Goal: Navigation & Orientation: Understand site structure

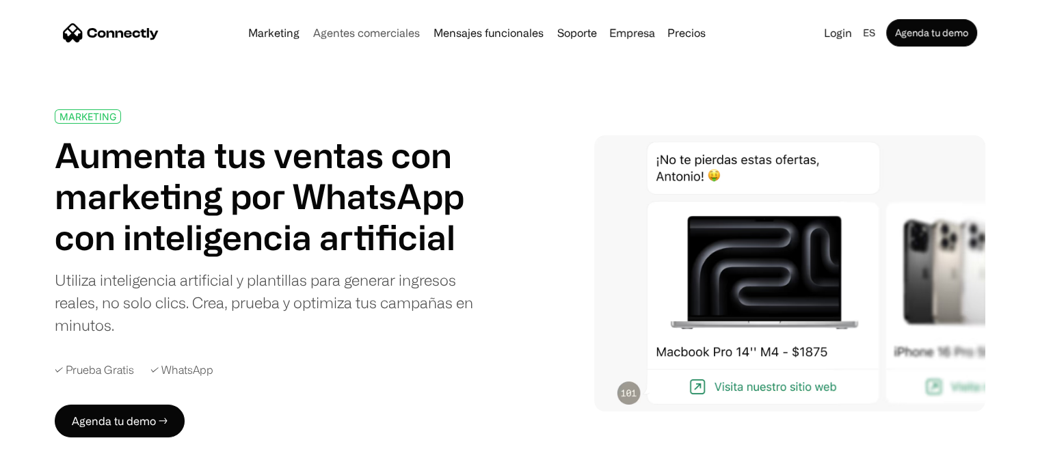
click at [356, 32] on link "Agentes comerciales" at bounding box center [367, 32] width 118 height 11
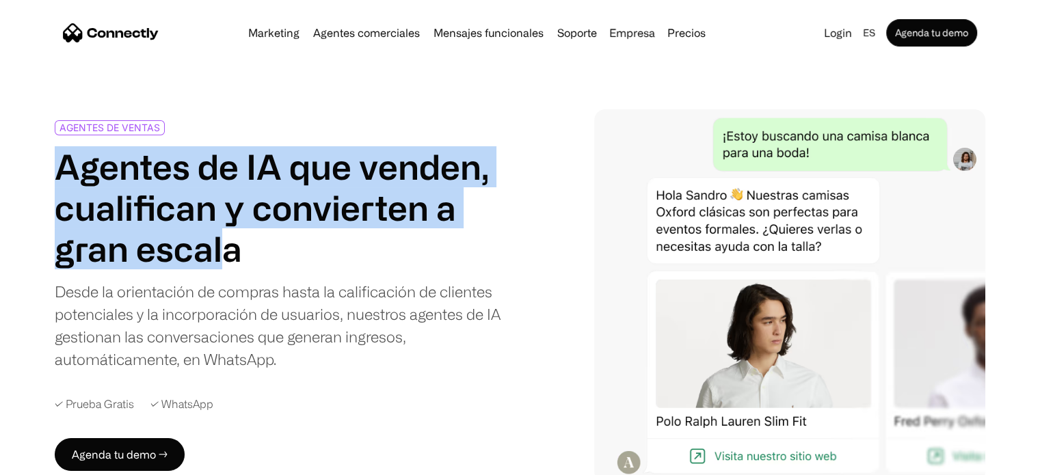
drag, startPoint x: 57, startPoint y: 172, endPoint x: 231, endPoint y: 249, distance: 190.1
click at [231, 249] on h1 "Agentes de IA que venden, cualifican y convierten a gran escala" at bounding box center [279, 207] width 449 height 123
drag, startPoint x: 252, startPoint y: 254, endPoint x: 33, endPoint y: 185, distance: 229.5
click at [33, 185] on div "AGENTES DE VENTAS Agentes de IA que venden, cualifican y convierten a gran esca…" at bounding box center [520, 295] width 1040 height 373
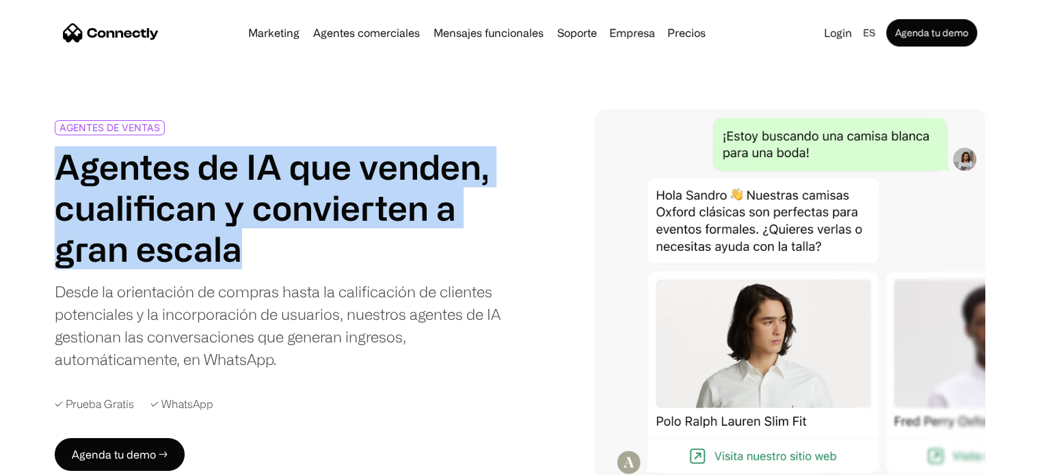
click at [112, 188] on h1 "Agentes de IA que venden, cualifican y convierten a gran escala" at bounding box center [279, 207] width 449 height 123
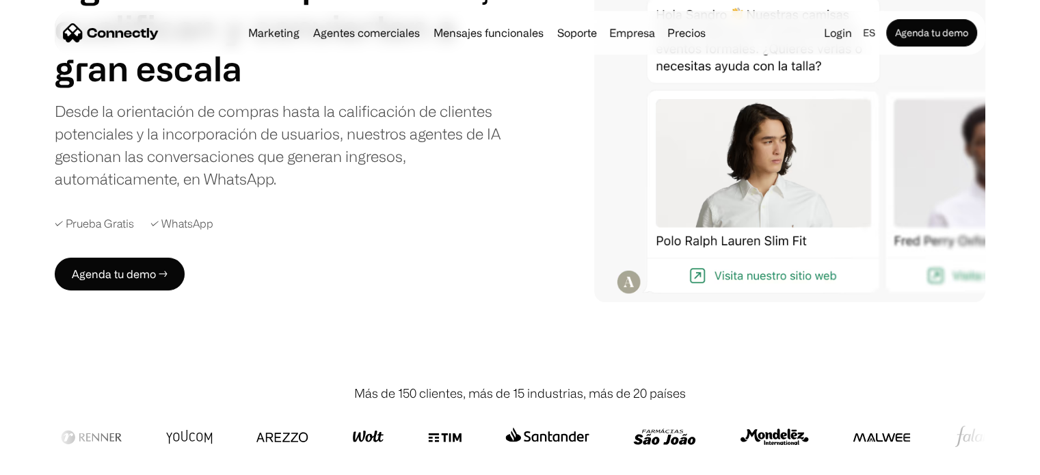
scroll to position [205, 0]
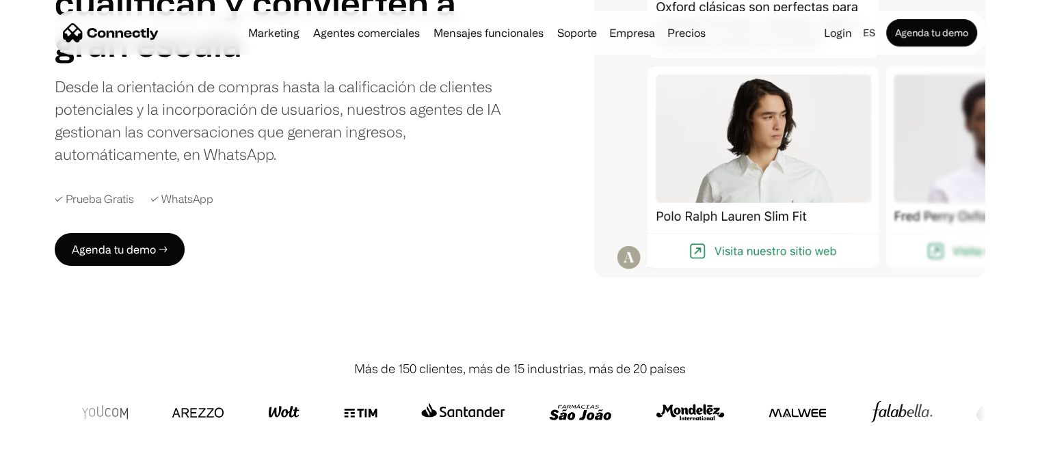
drag, startPoint x: 744, startPoint y: 414, endPoint x: 700, endPoint y: 411, distance: 43.9
click at [761, 408] on img at bounding box center [790, 412] width 58 height 33
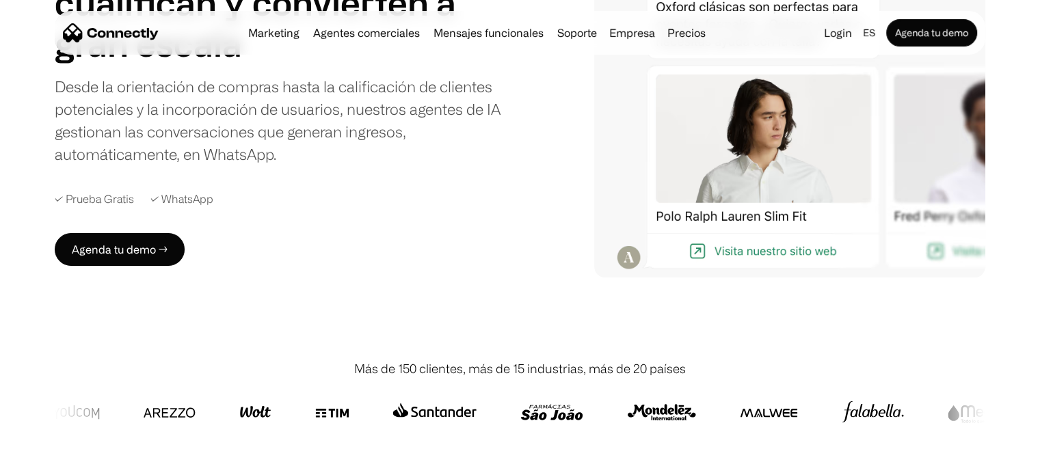
scroll to position [0, 0]
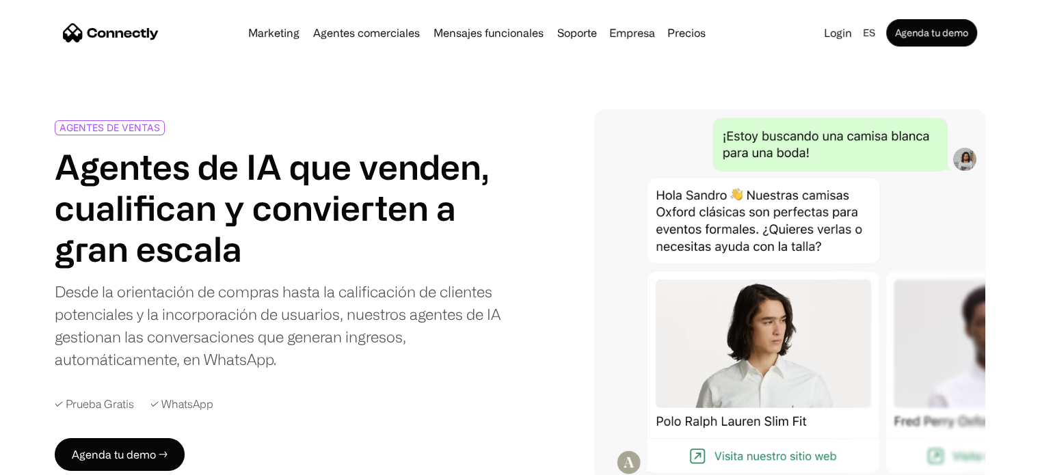
click at [695, 40] on div "Marketing Agentes comerciales Mensajes funcionales Soporte Empresa Sobre Nosotr…" at bounding box center [477, 32] width 468 height 19
click at [695, 33] on link "Precios" at bounding box center [686, 32] width 49 height 11
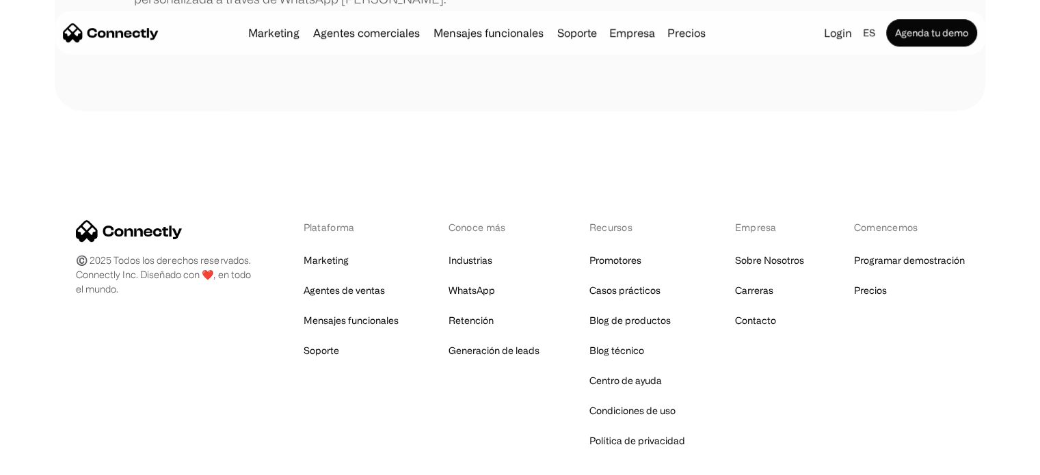
scroll to position [775, 0]
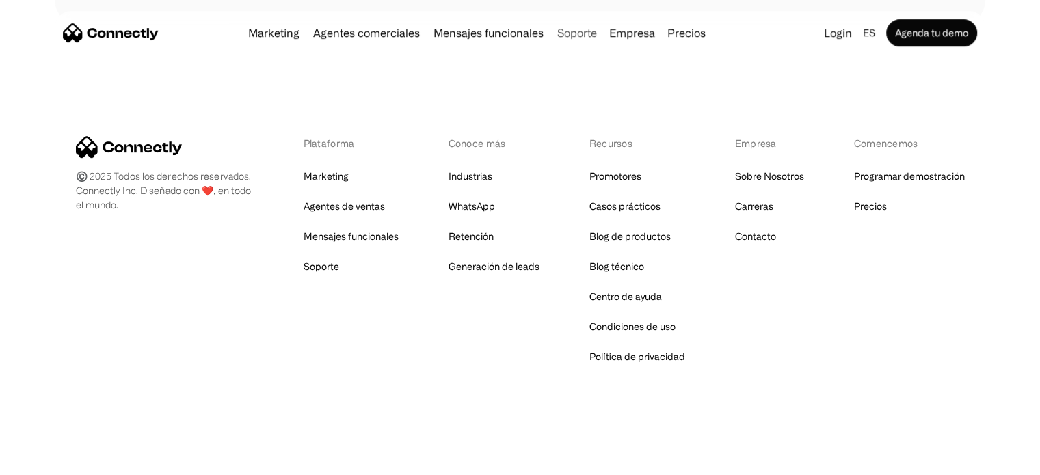
click at [581, 34] on link "Soporte" at bounding box center [577, 32] width 51 height 11
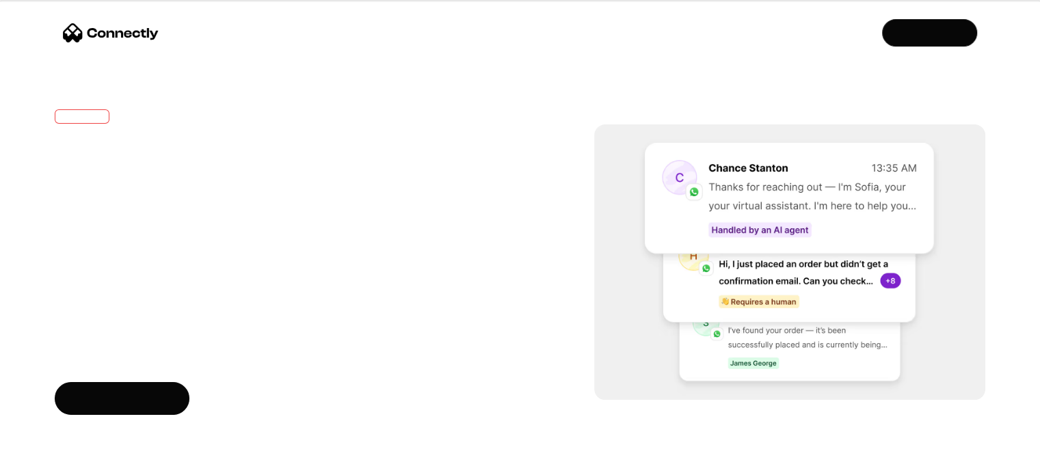
click at [131, 33] on img "home" at bounding box center [111, 32] width 96 height 19
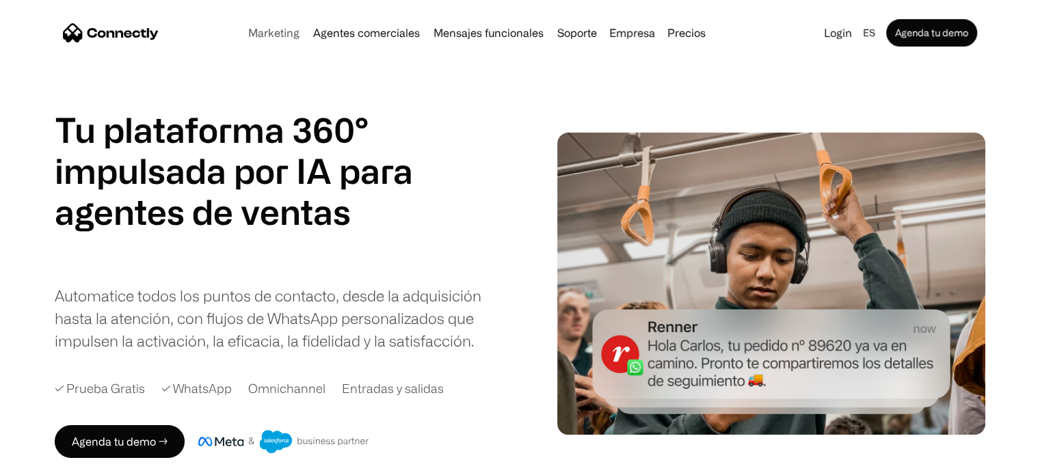
click at [279, 34] on link "Marketing" at bounding box center [274, 32] width 62 height 11
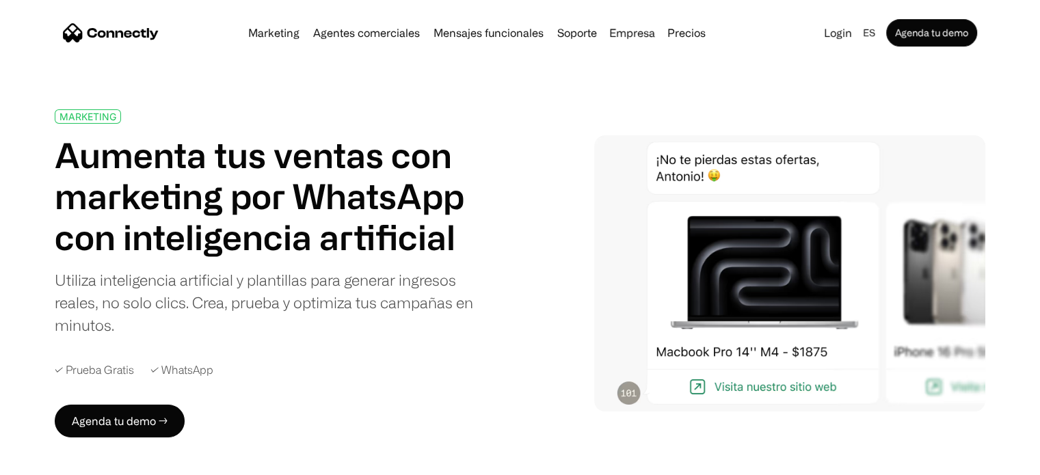
click at [104, 33] on img "home" at bounding box center [111, 32] width 96 height 19
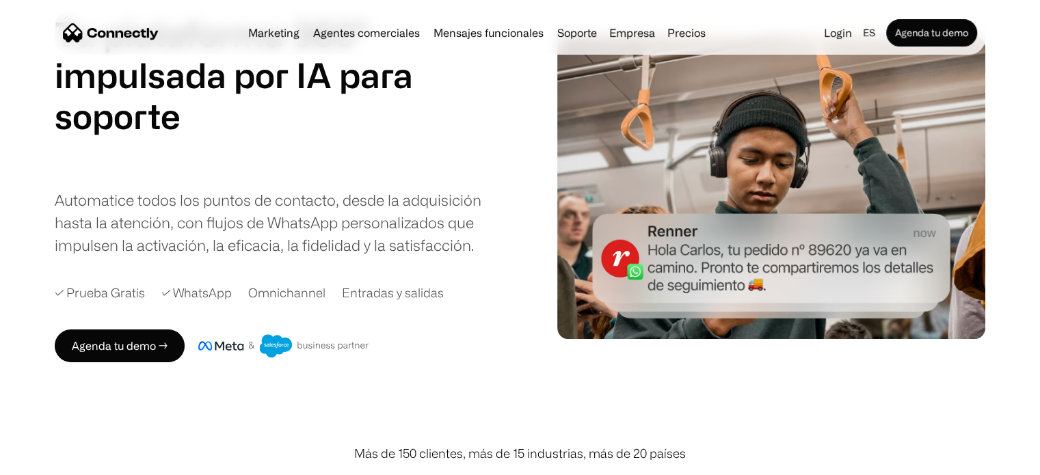
scroll to position [137, 0]
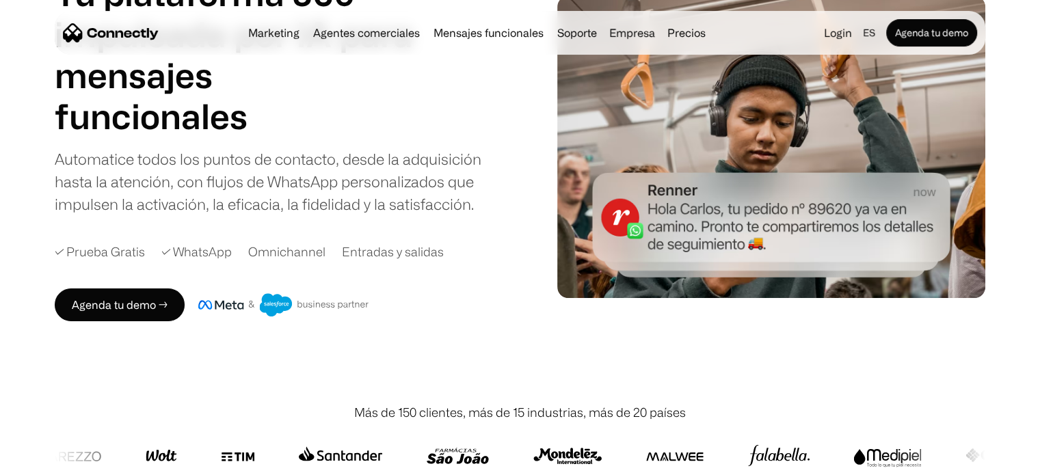
click at [290, 253] on div "Omnichannel" at bounding box center [286, 252] width 77 height 18
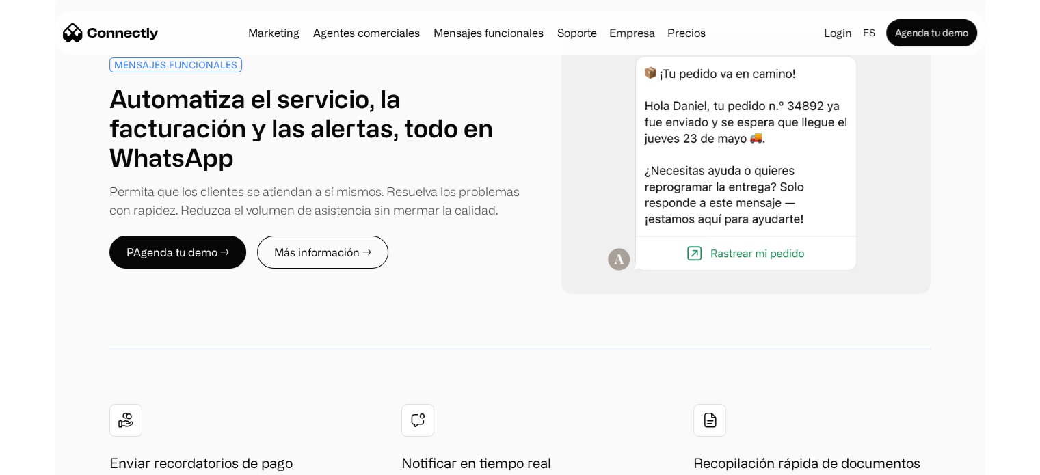
scroll to position [5198, 0]
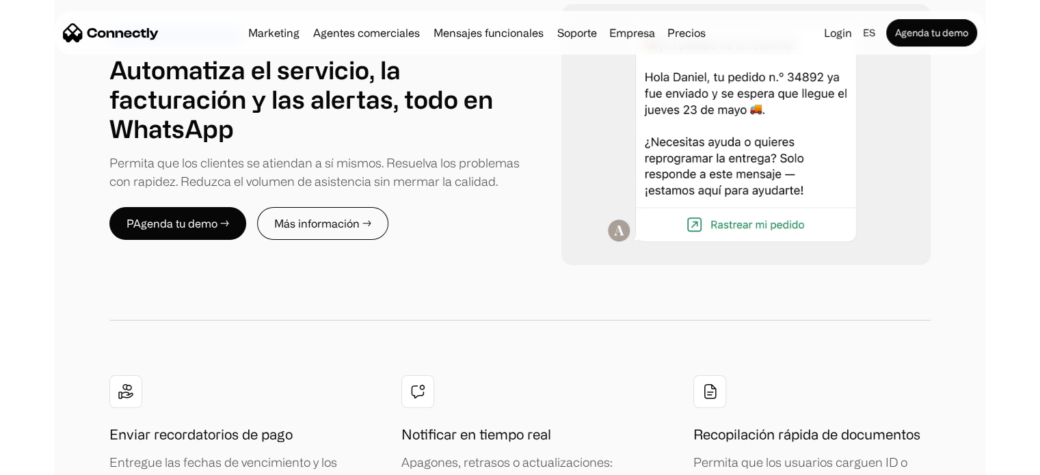
click at [127, 383] on img at bounding box center [126, 391] width 16 height 17
click at [121, 425] on h1 "Enviar recordatorios de pago" at bounding box center [200, 435] width 183 height 21
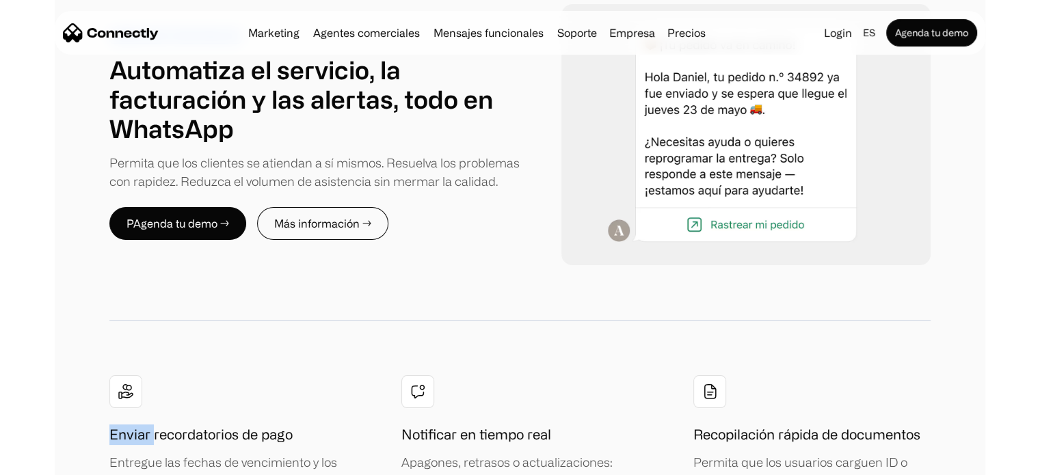
click at [121, 425] on h1 "Enviar recordatorios de pago" at bounding box center [200, 435] width 183 height 21
click at [129, 425] on h1 "Enviar recordatorios de pago" at bounding box center [200, 435] width 183 height 21
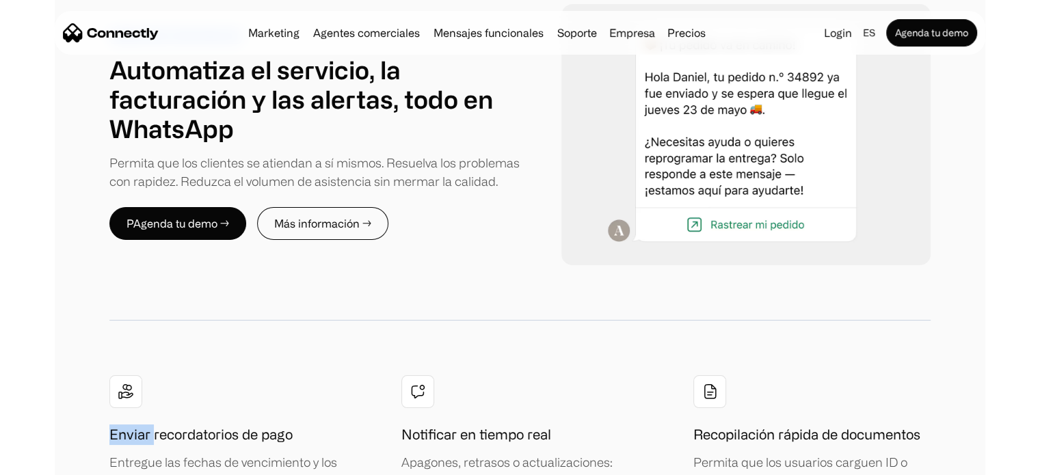
click at [129, 425] on h1 "Enviar recordatorios de pago" at bounding box center [200, 435] width 183 height 21
click at [128, 425] on h1 "Enviar recordatorios de pago" at bounding box center [200, 435] width 183 height 21
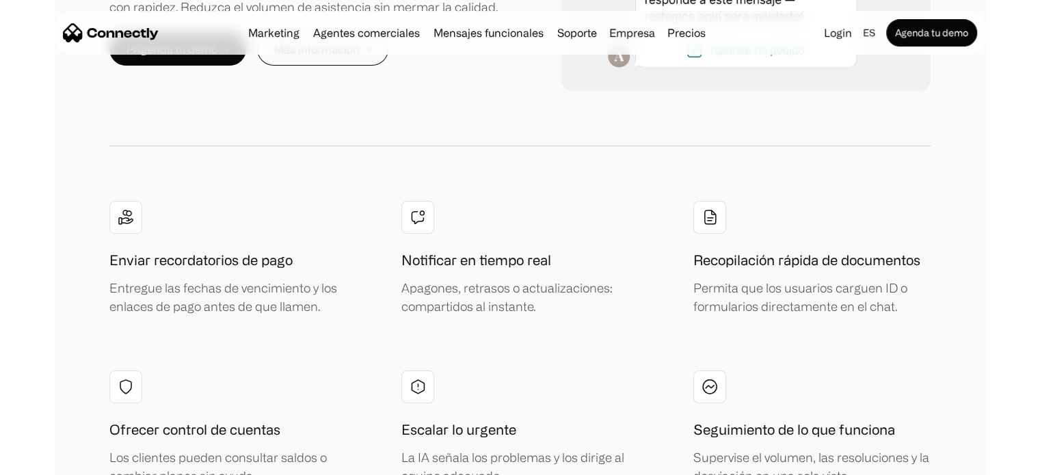
scroll to position [5375, 0]
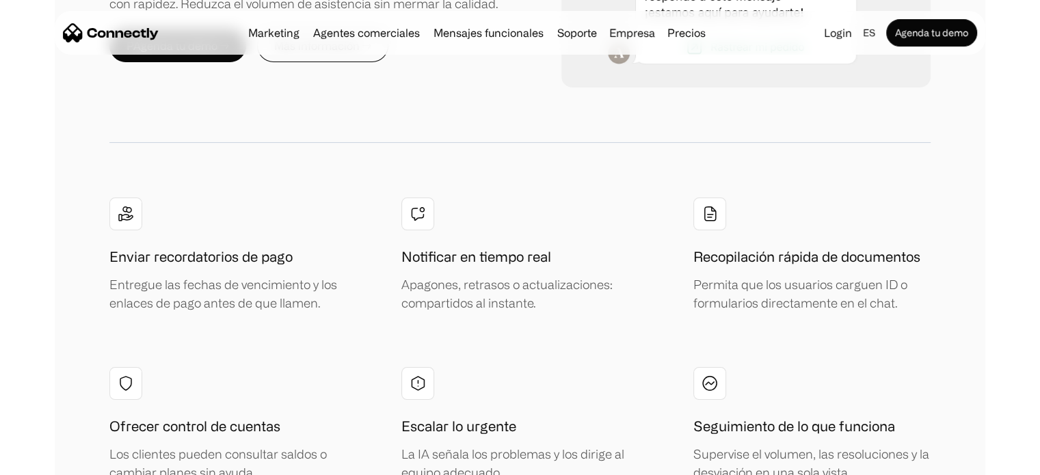
drag, startPoint x: 128, startPoint y: 320, endPoint x: 126, endPoint y: 343, distance: 23.3
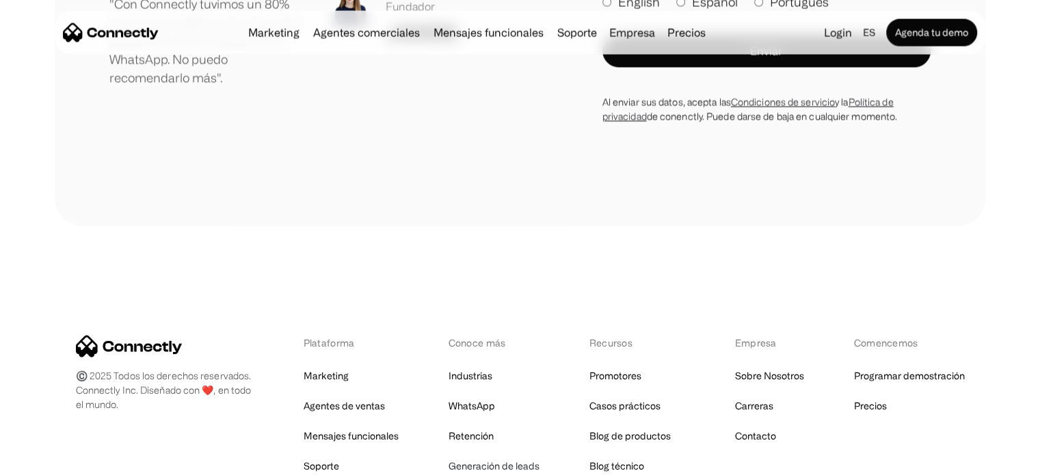
scroll to position [8042, 0]
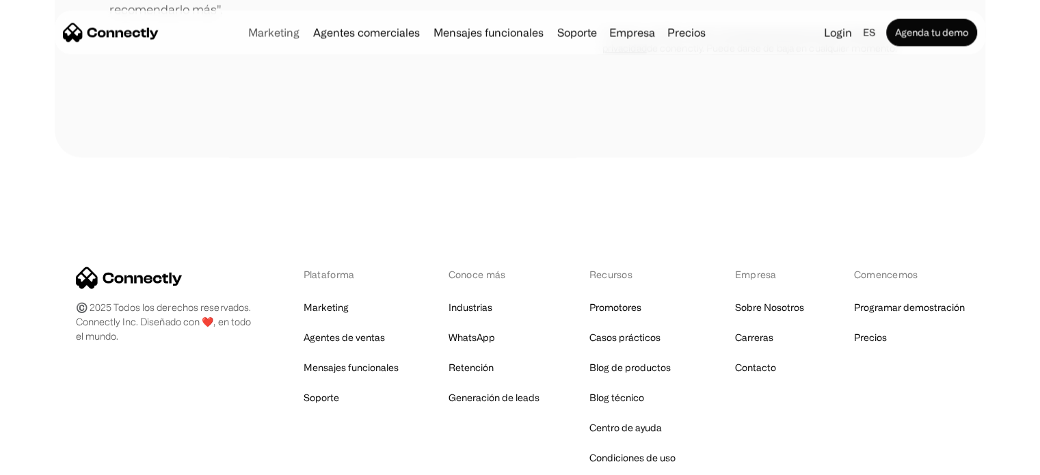
click at [292, 33] on link "Marketing" at bounding box center [274, 32] width 62 height 11
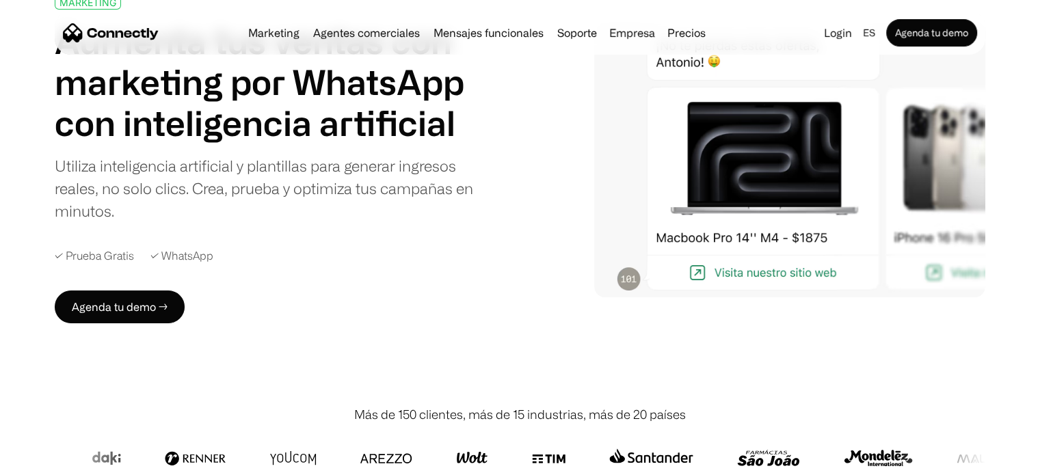
scroll to position [137, 0]
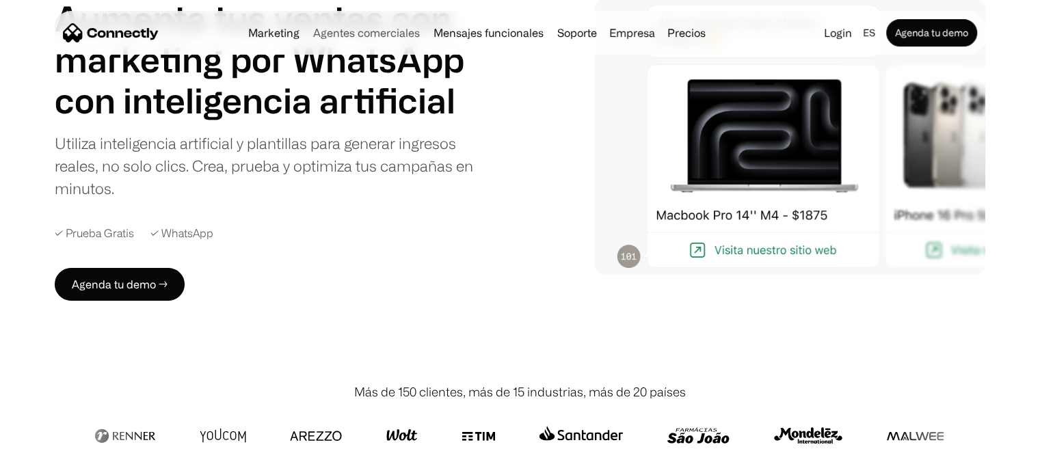
click at [334, 29] on link "Agentes comerciales" at bounding box center [367, 32] width 118 height 11
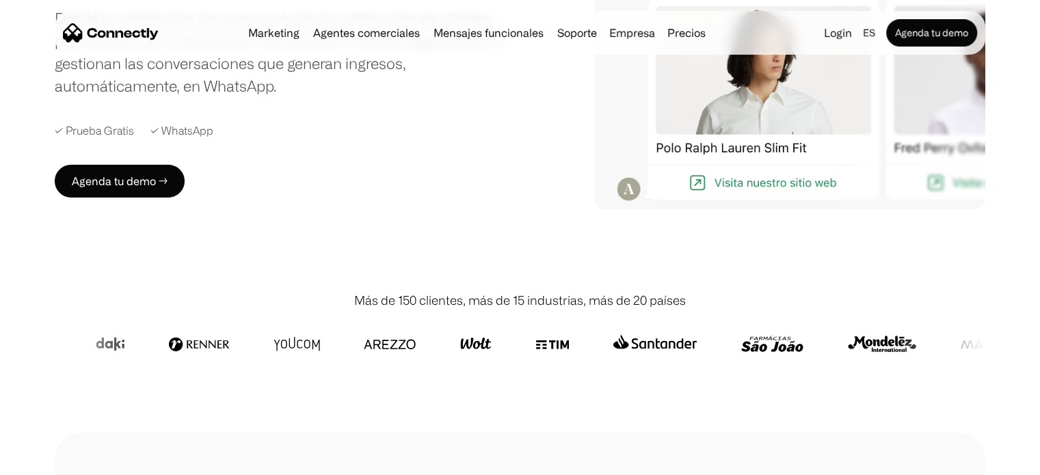
scroll to position [68, 0]
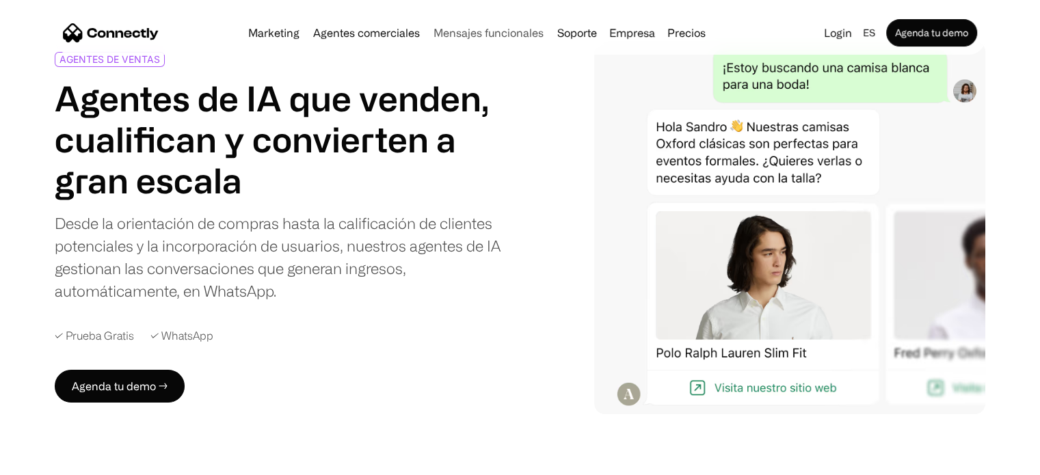
click at [454, 34] on link "Mensajes funcionales" at bounding box center [488, 32] width 121 height 11
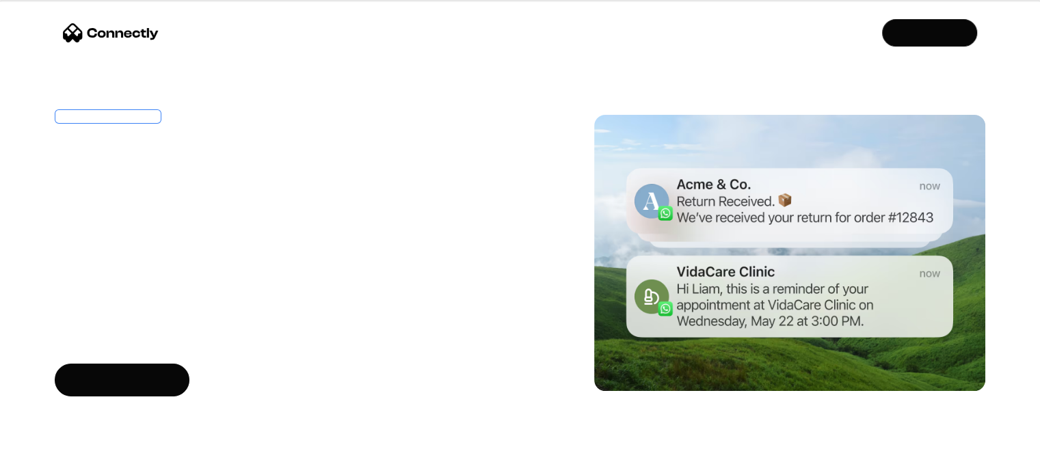
click at [129, 121] on div "UTILITY MESSAGING" at bounding box center [107, 116] width 97 height 10
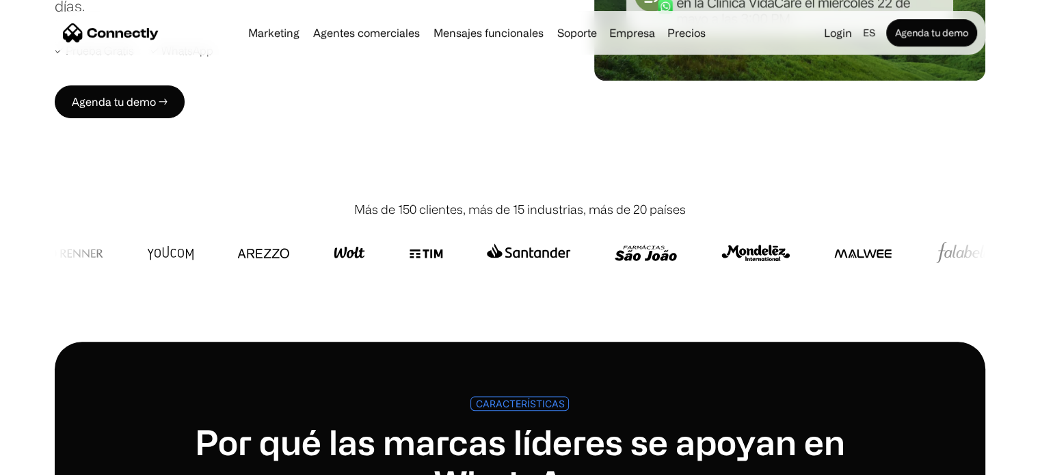
scroll to position [405, 0]
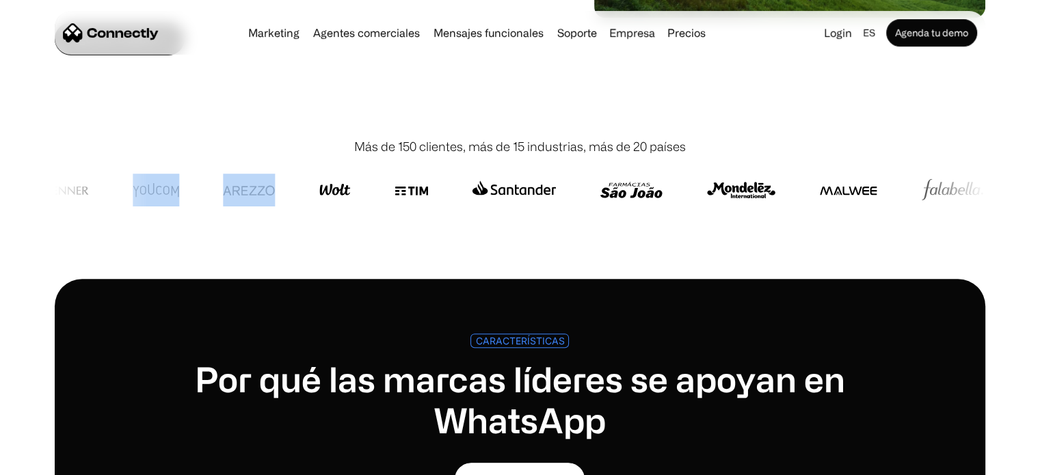
drag, startPoint x: 304, startPoint y: 194, endPoint x: 191, endPoint y: 198, distance: 112.9
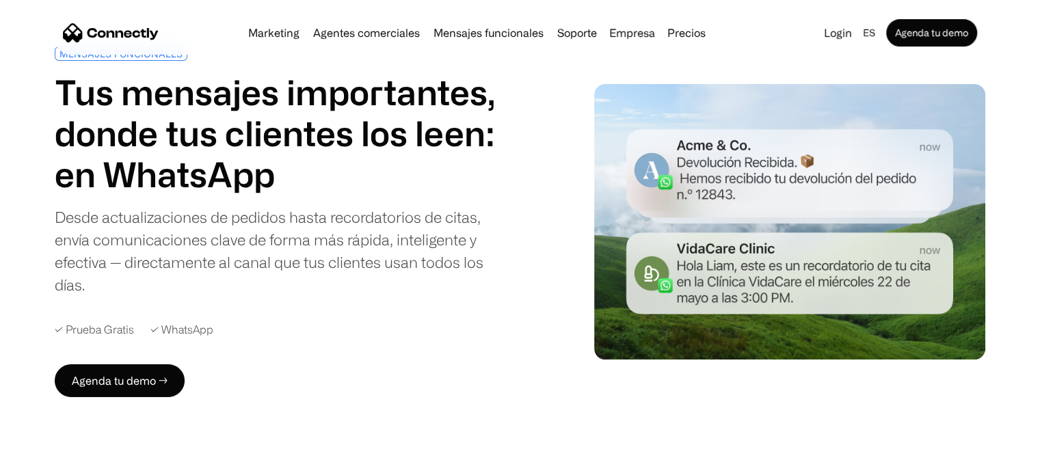
scroll to position [0, 0]
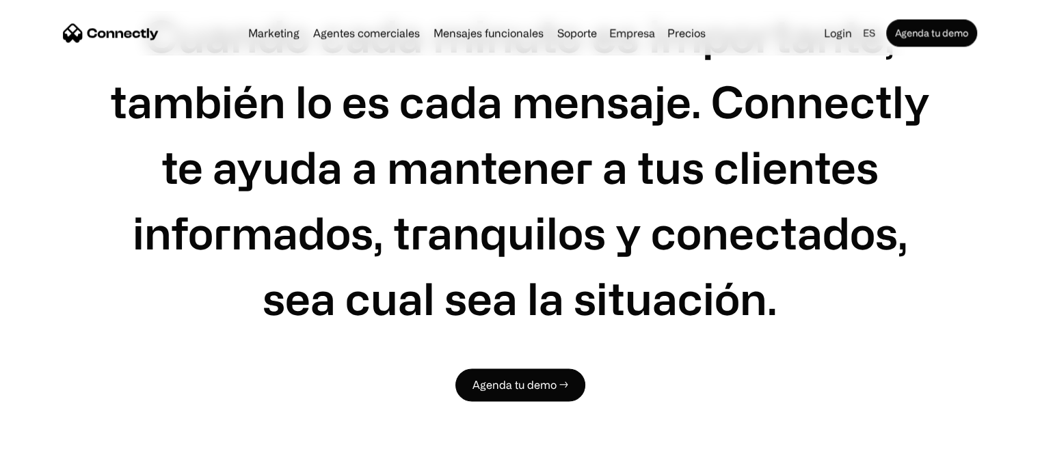
scroll to position [2120, 0]
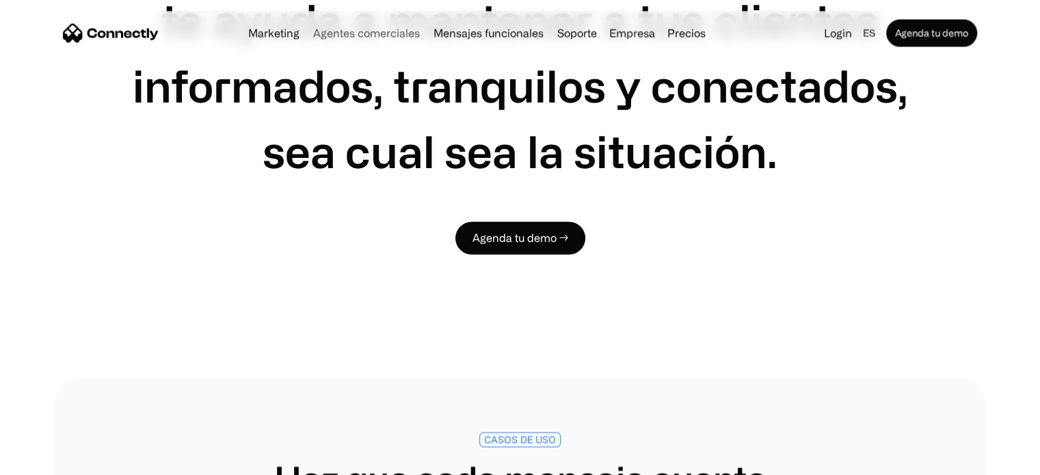
click at [404, 35] on link "Agentes comerciales" at bounding box center [367, 32] width 118 height 11
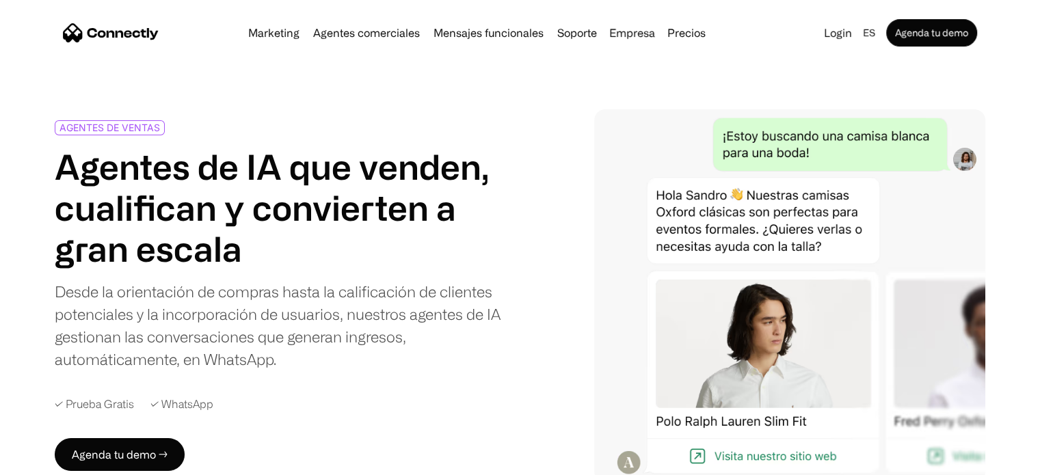
drag, startPoint x: 0, startPoint y: 0, endPoint x: 352, endPoint y: 67, distance: 357.8
click at [285, 31] on link "Marketing" at bounding box center [274, 32] width 62 height 11
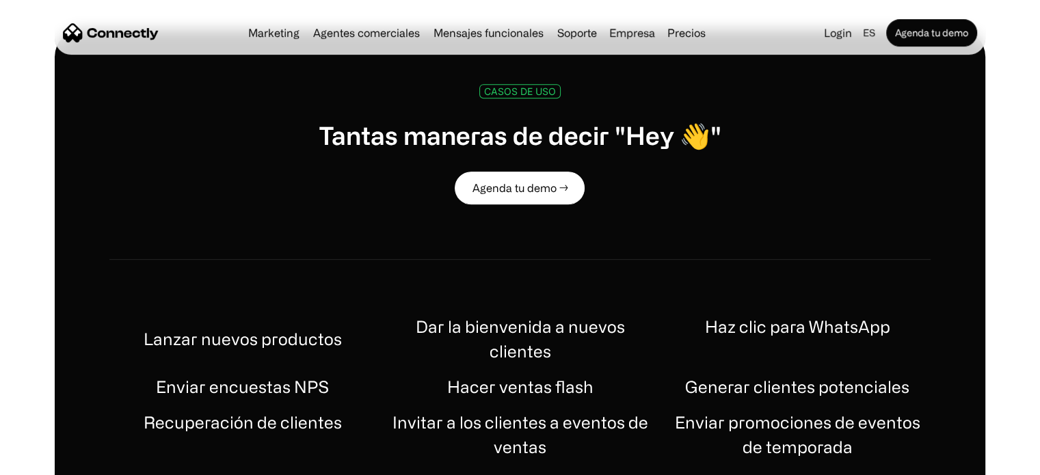
scroll to position [821, 0]
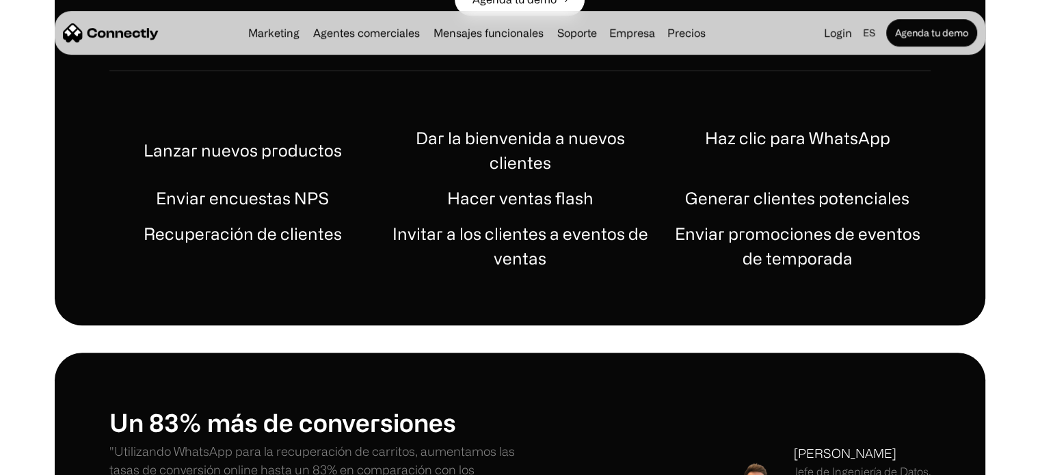
click at [233, 199] on h1 "Enviar encuestas NPS" at bounding box center [243, 198] width 174 height 25
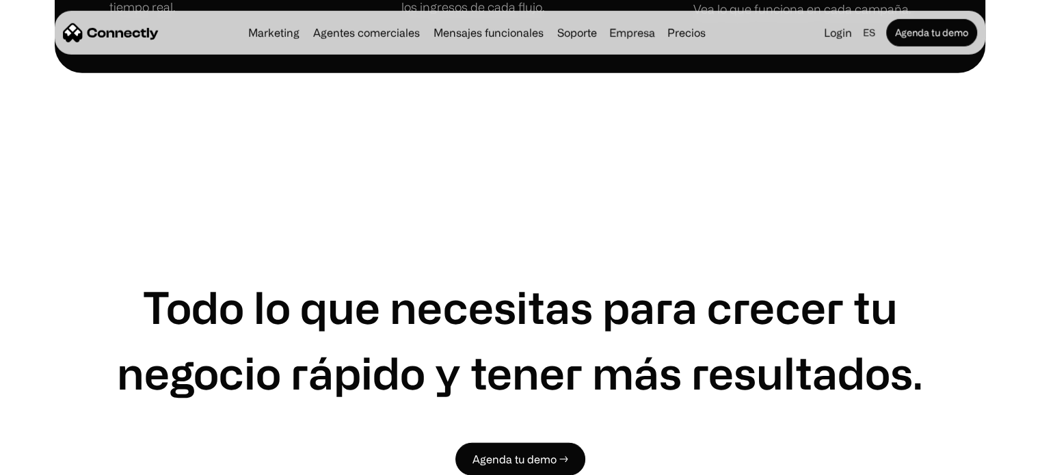
scroll to position [3967, 0]
